Goal: Information Seeking & Learning: Learn about a topic

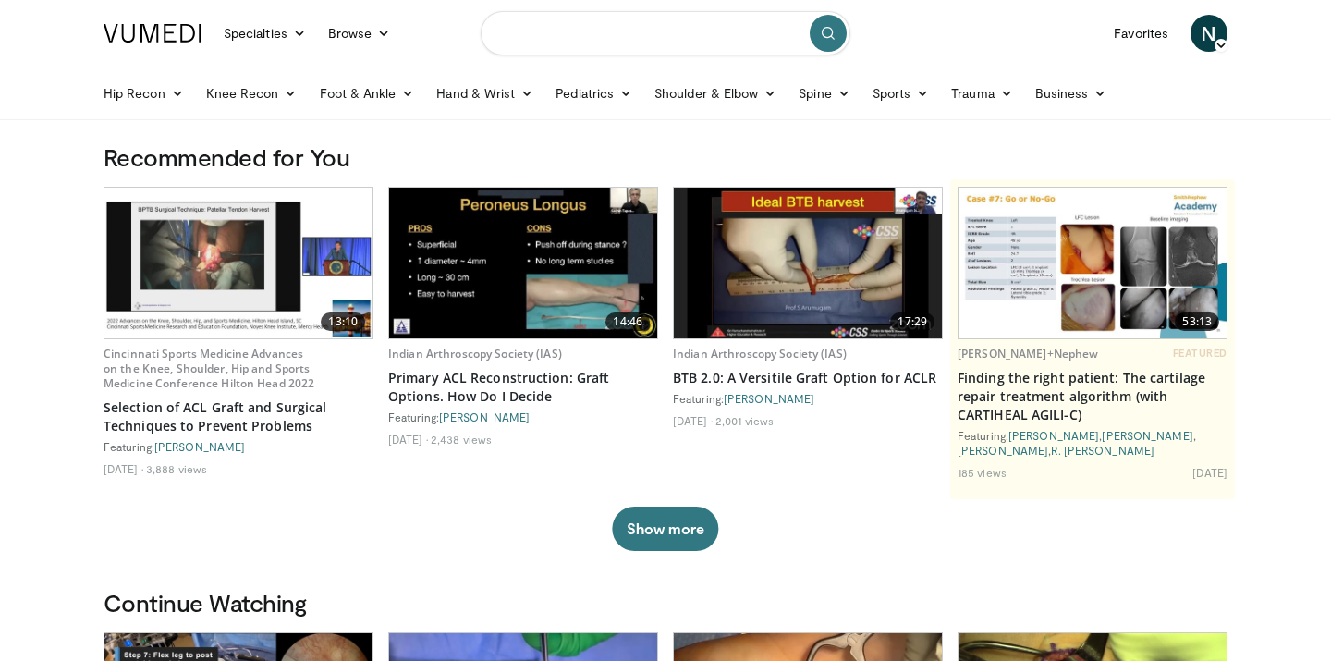
click at [684, 44] on input "Search topics, interventions" at bounding box center [665, 33] width 370 height 44
type input "**********"
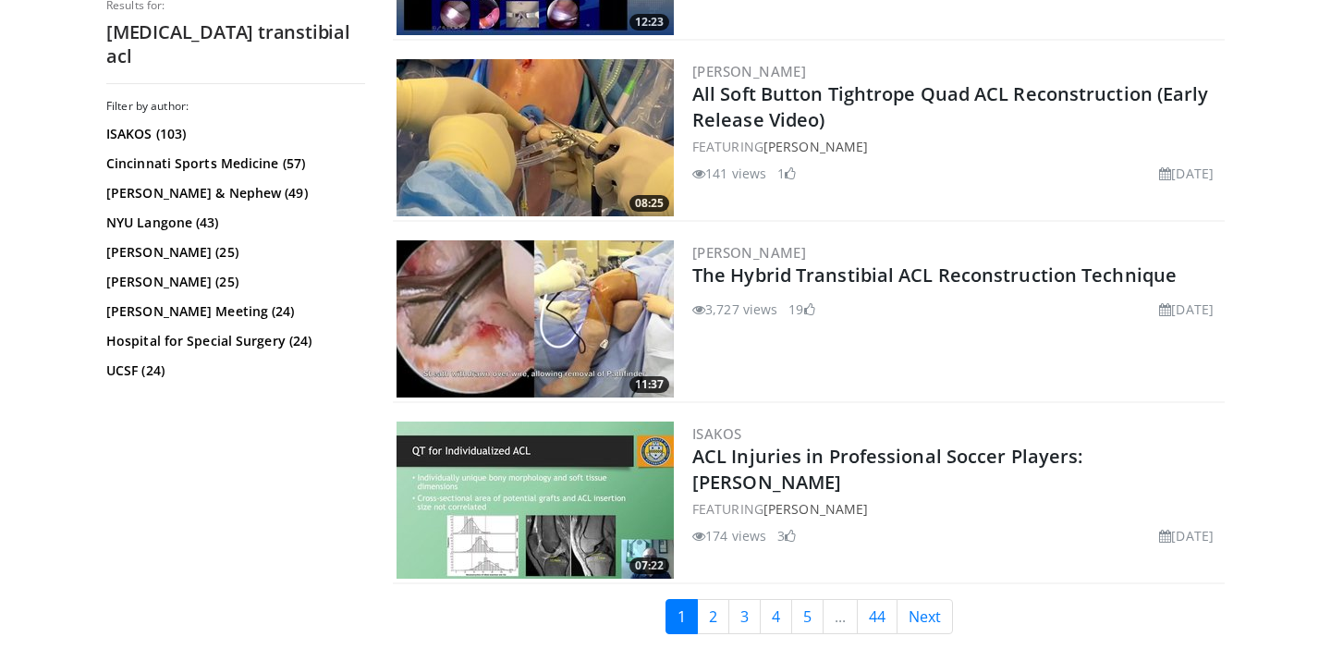
scroll to position [4550, 0]
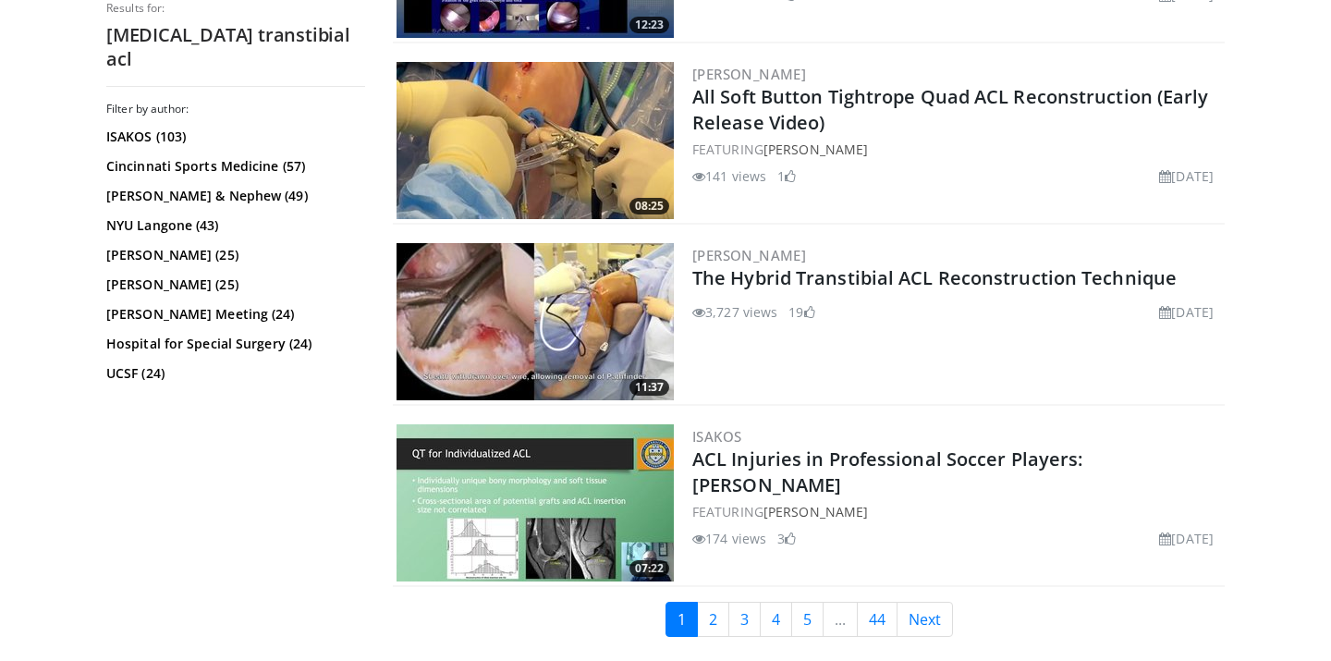
click at [563, 267] on img at bounding box center [534, 321] width 277 height 157
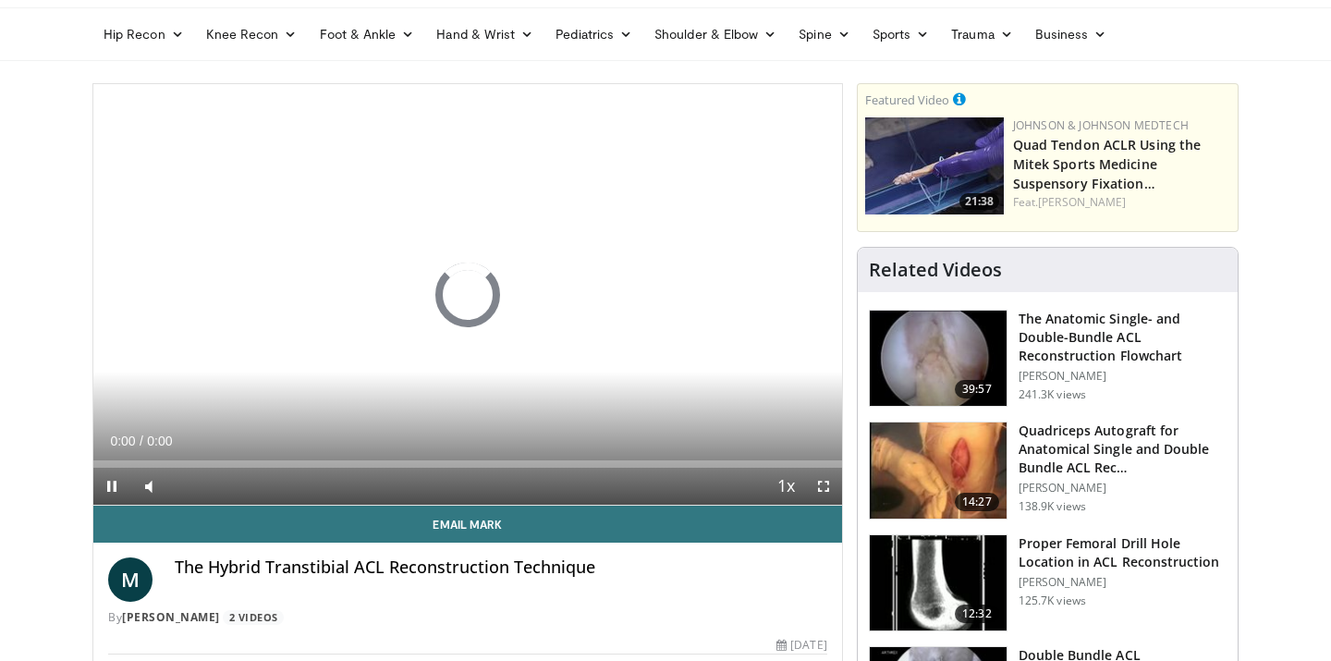
scroll to position [71, 0]
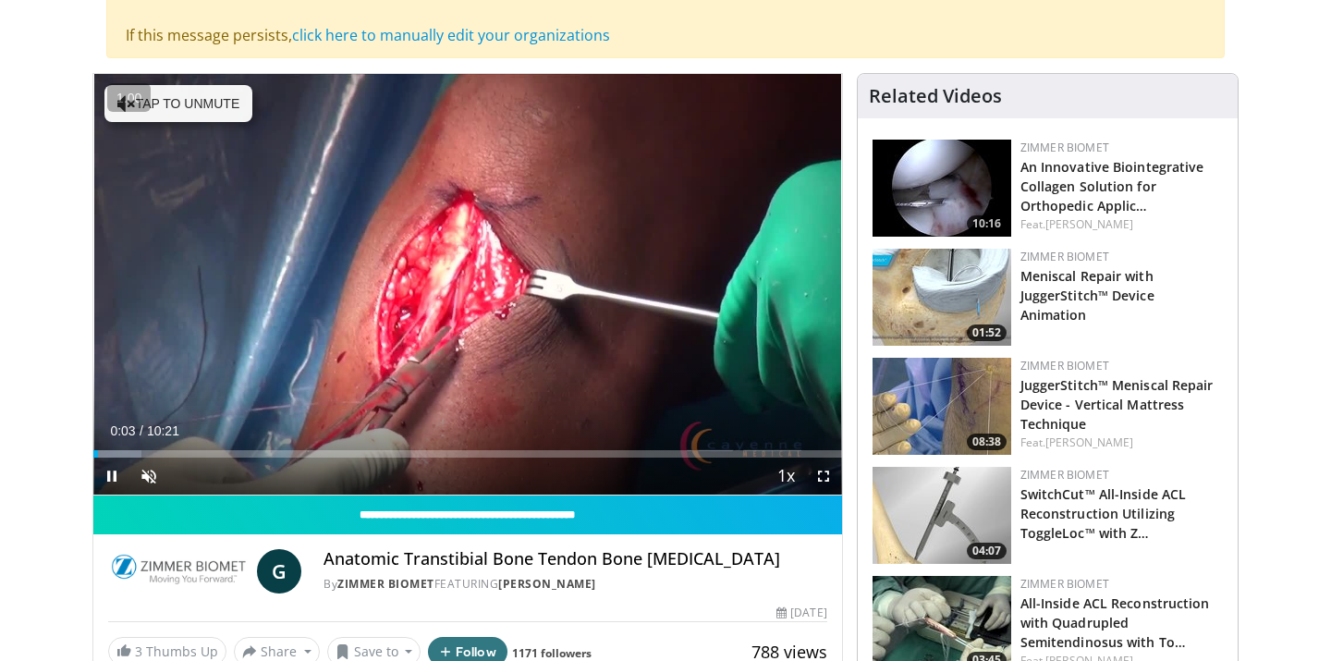
scroll to position [194, 0]
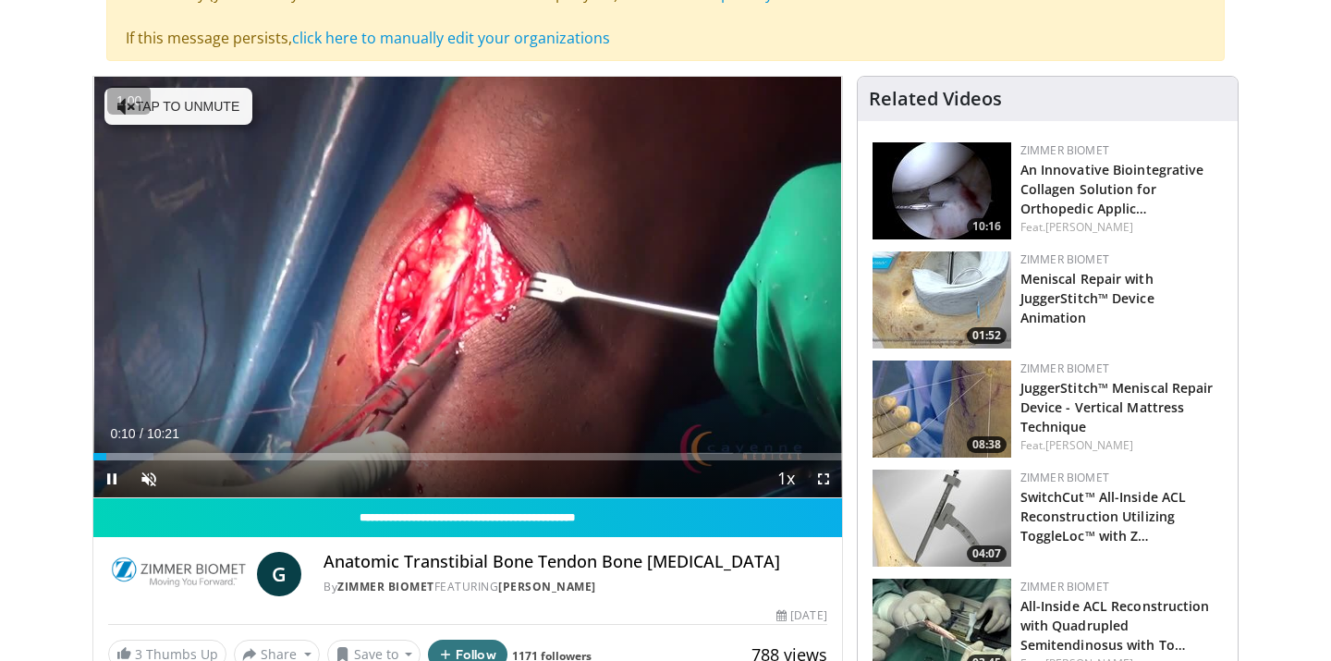
click at [826, 484] on span "Video Player" at bounding box center [823, 478] width 37 height 37
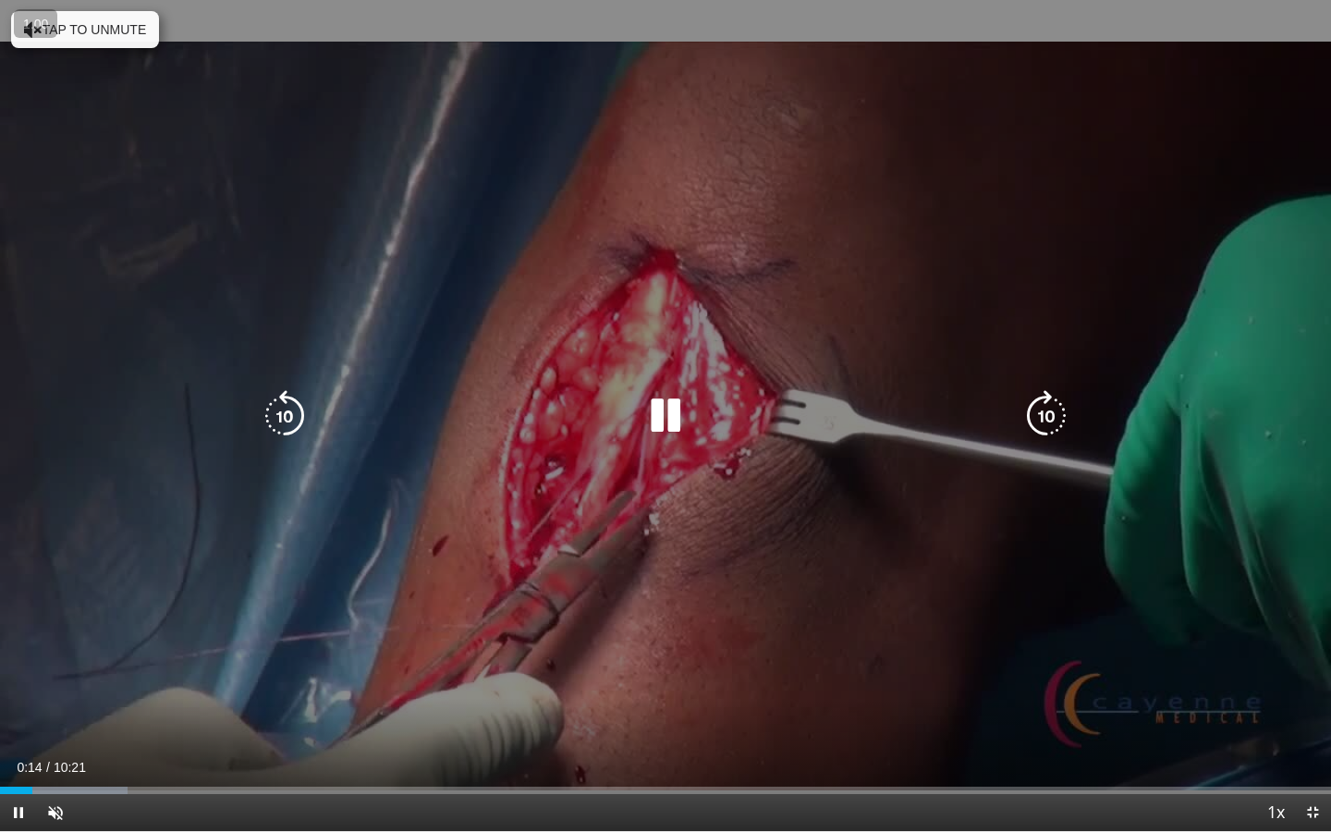
click at [671, 395] on icon "Video Player" at bounding box center [665, 416] width 52 height 52
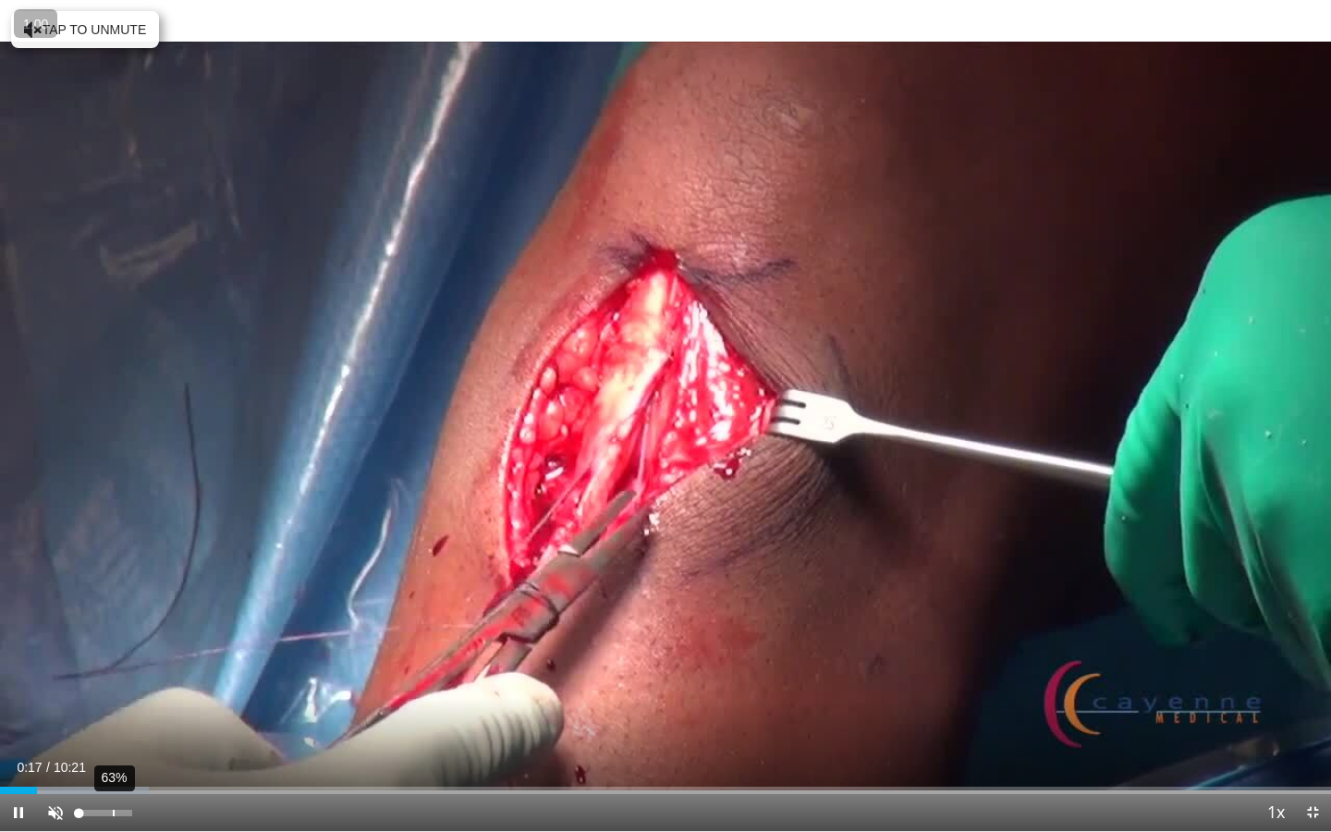
click at [112, 660] on div "63%" at bounding box center [105, 812] width 65 height 37
click at [107, 660] on div "54%" at bounding box center [105, 812] width 53 height 6
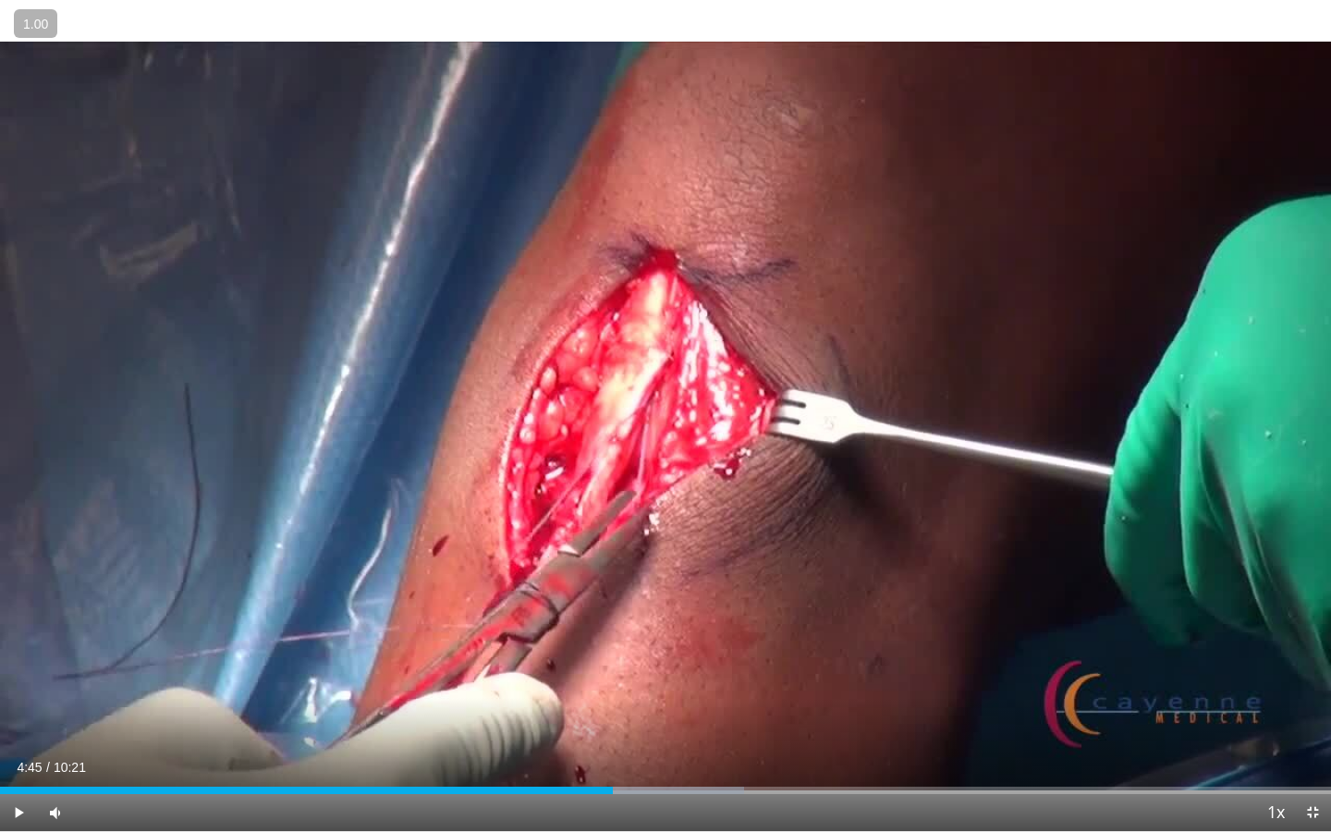
click at [594, 660] on div "Current Time 4:45 / Duration 10:21 Play Skip Backward Skip Forward Mute 32% Loa…" at bounding box center [665, 812] width 1331 height 37
click at [590, 660] on div "Progress Bar" at bounding box center [591, 789] width 2 height 7
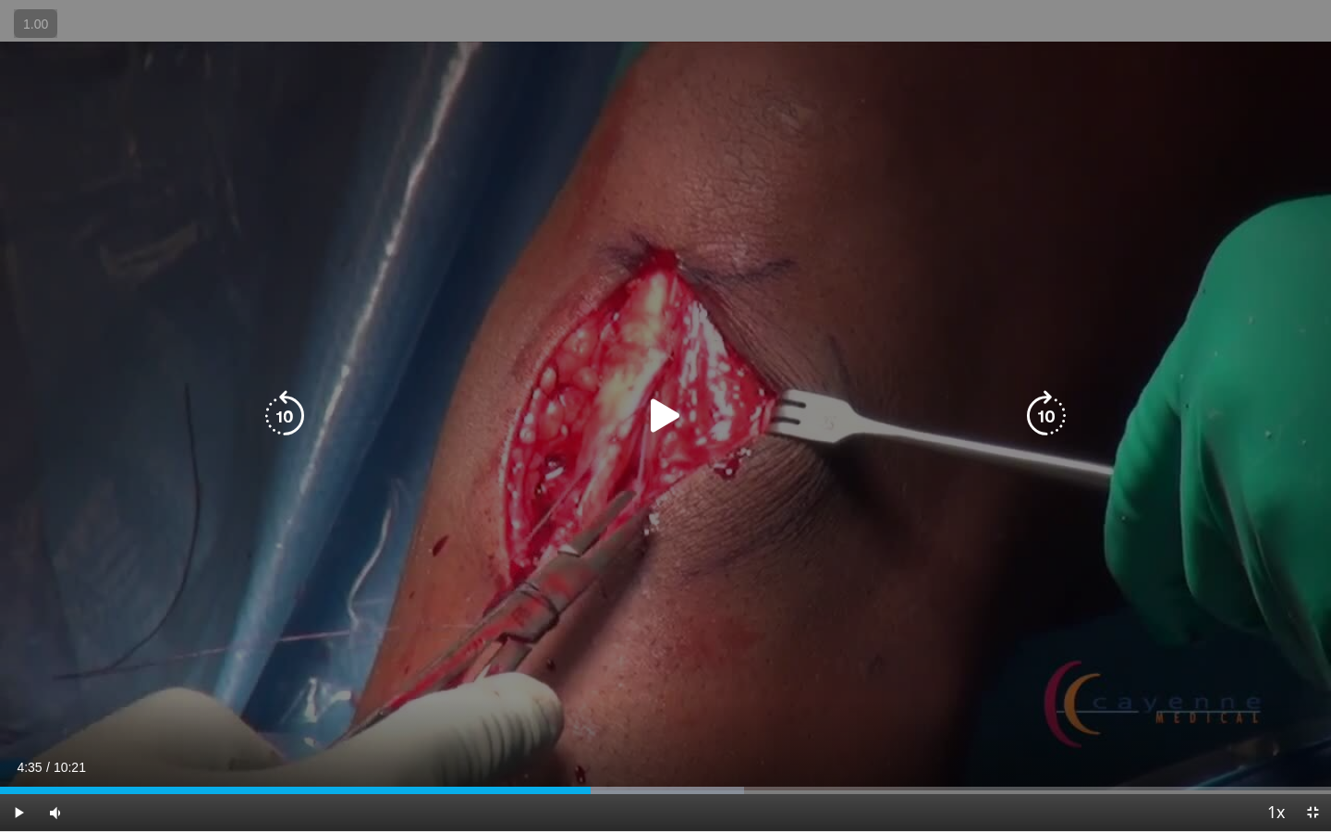
click at [679, 617] on div "10 seconds Tap to unmute" at bounding box center [665, 415] width 1331 height 831
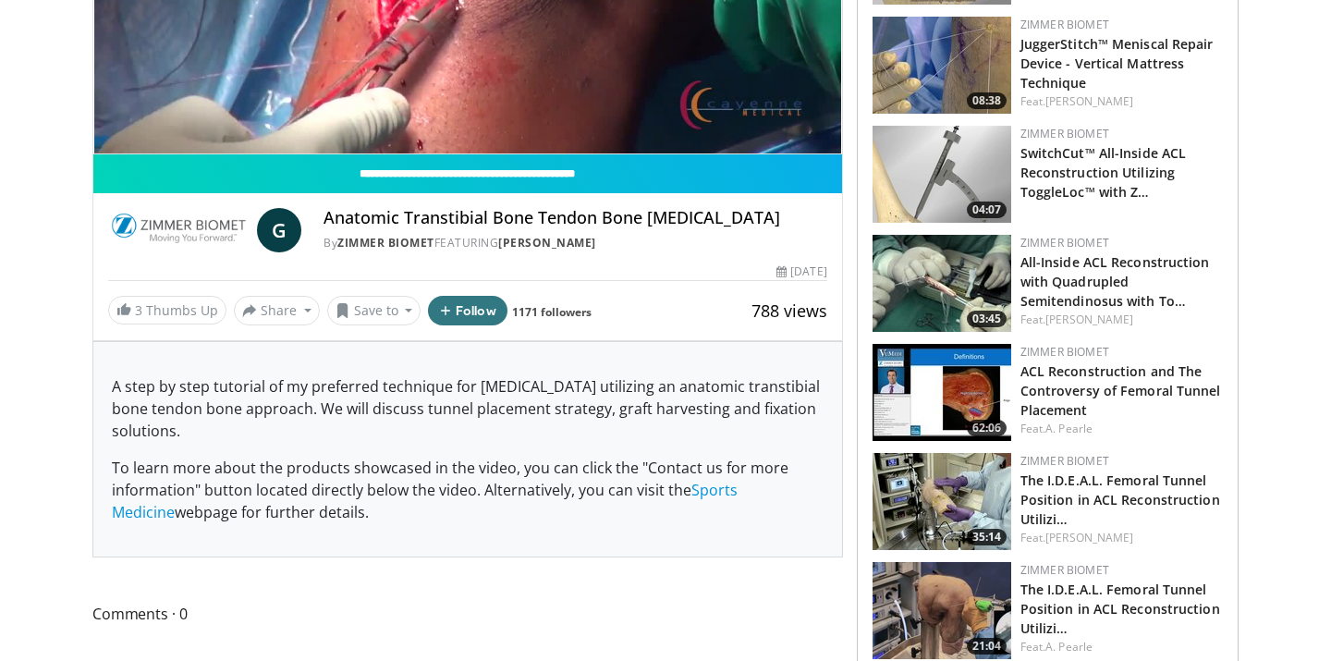
scroll to position [0, 0]
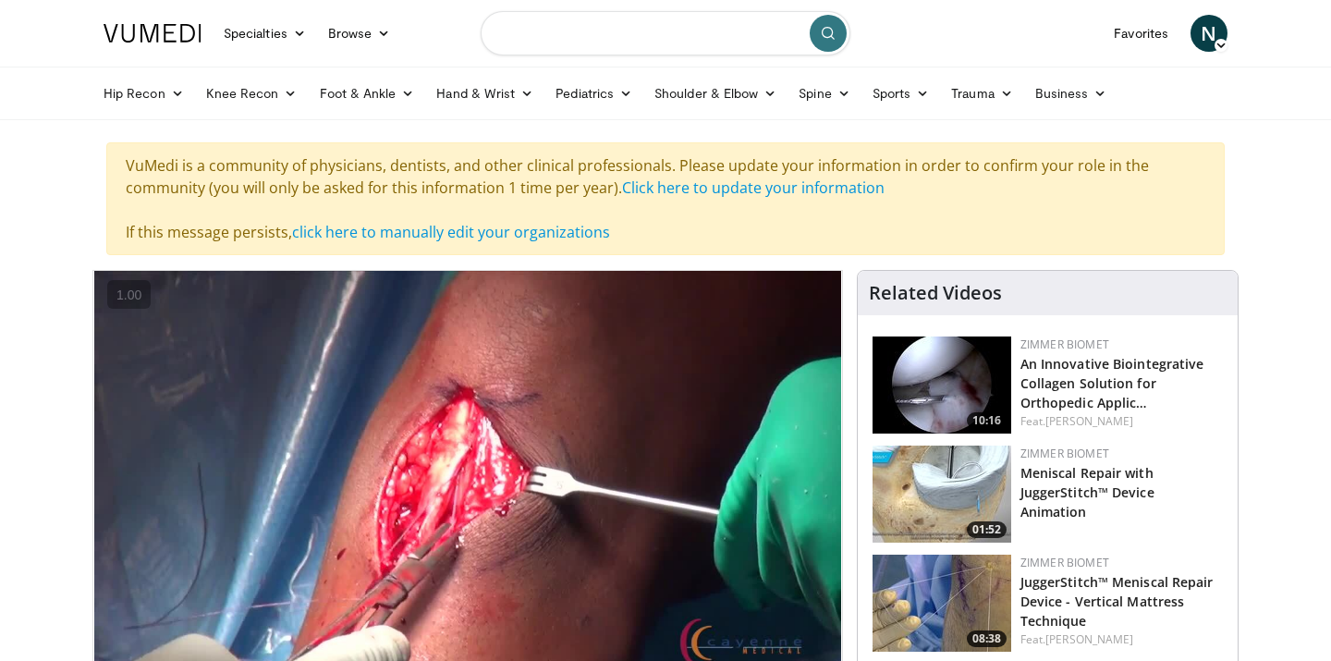
click at [553, 28] on input "Search topics, interventions" at bounding box center [665, 33] width 370 height 44
type input "**********"
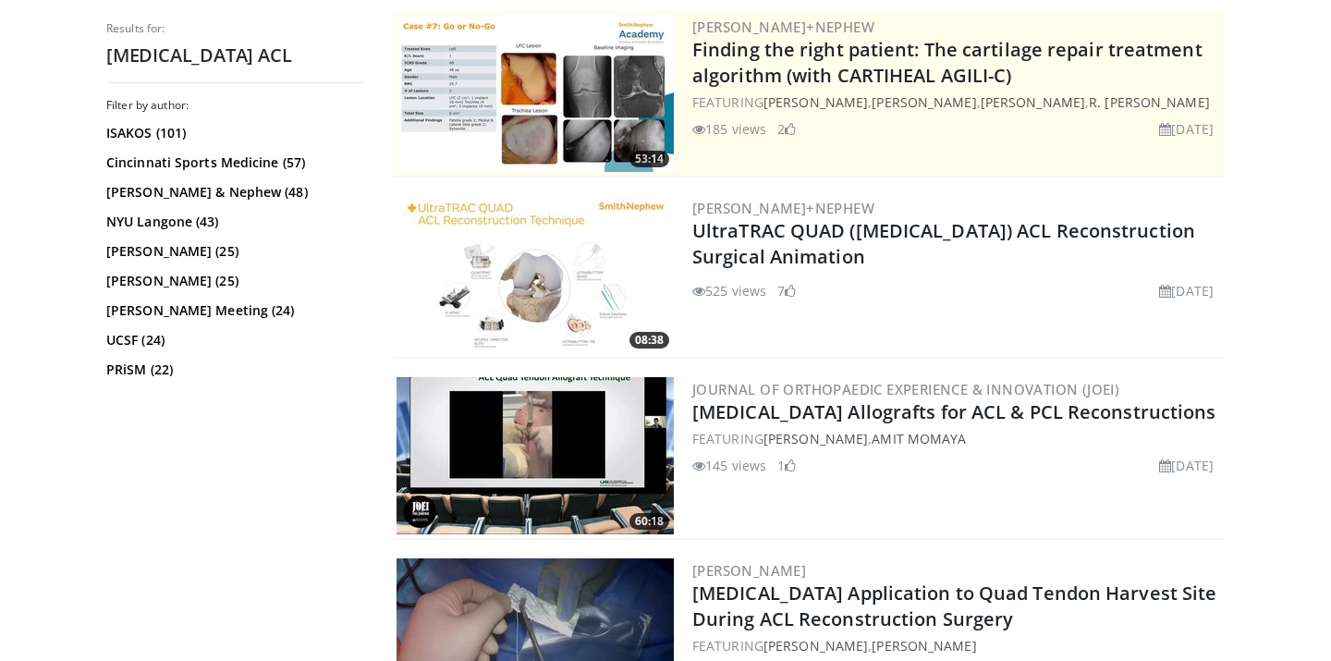
scroll to position [557, 0]
